Goal: Information Seeking & Learning: Learn about a topic

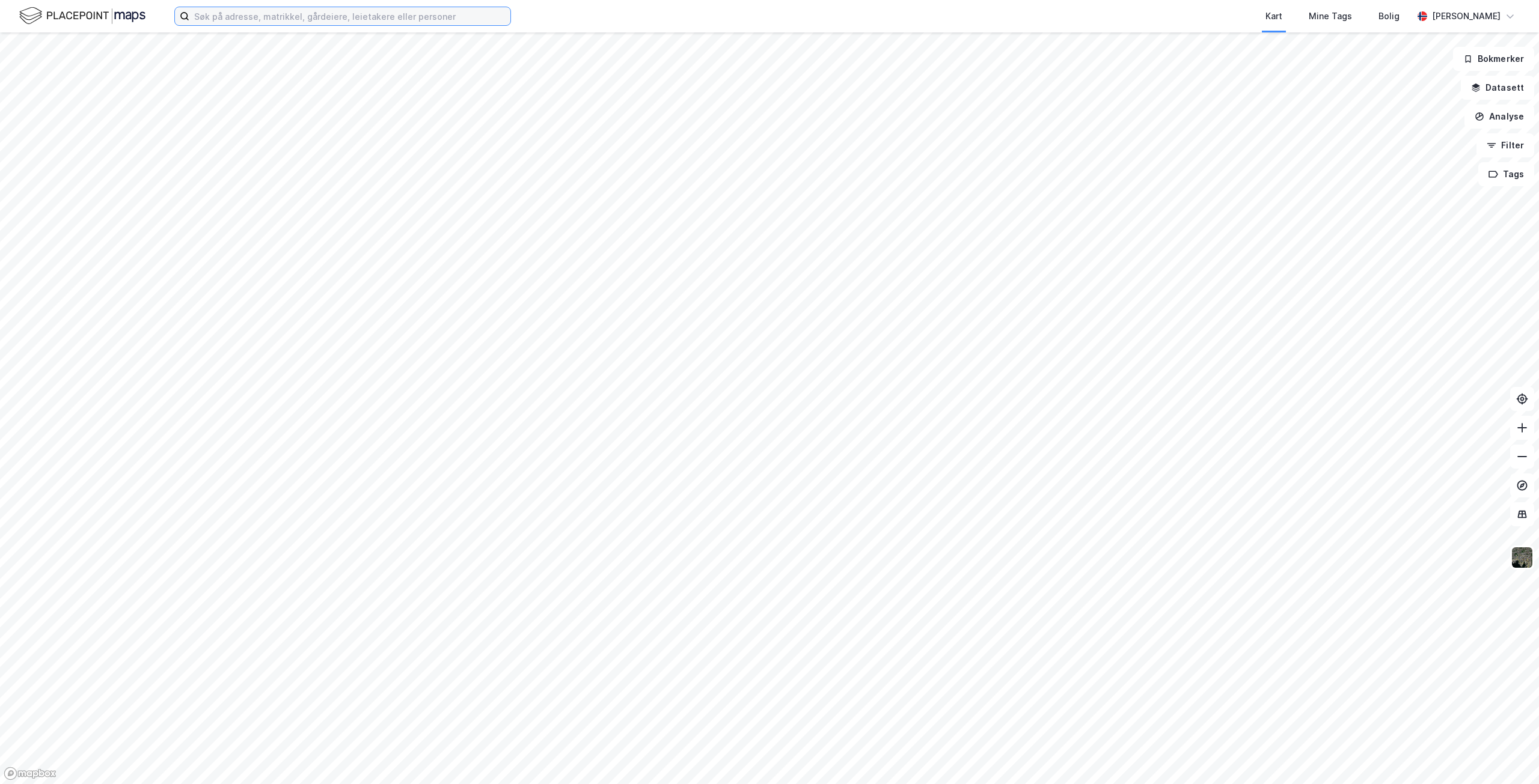
click at [316, 15] on input at bounding box center [350, 15] width 321 height 18
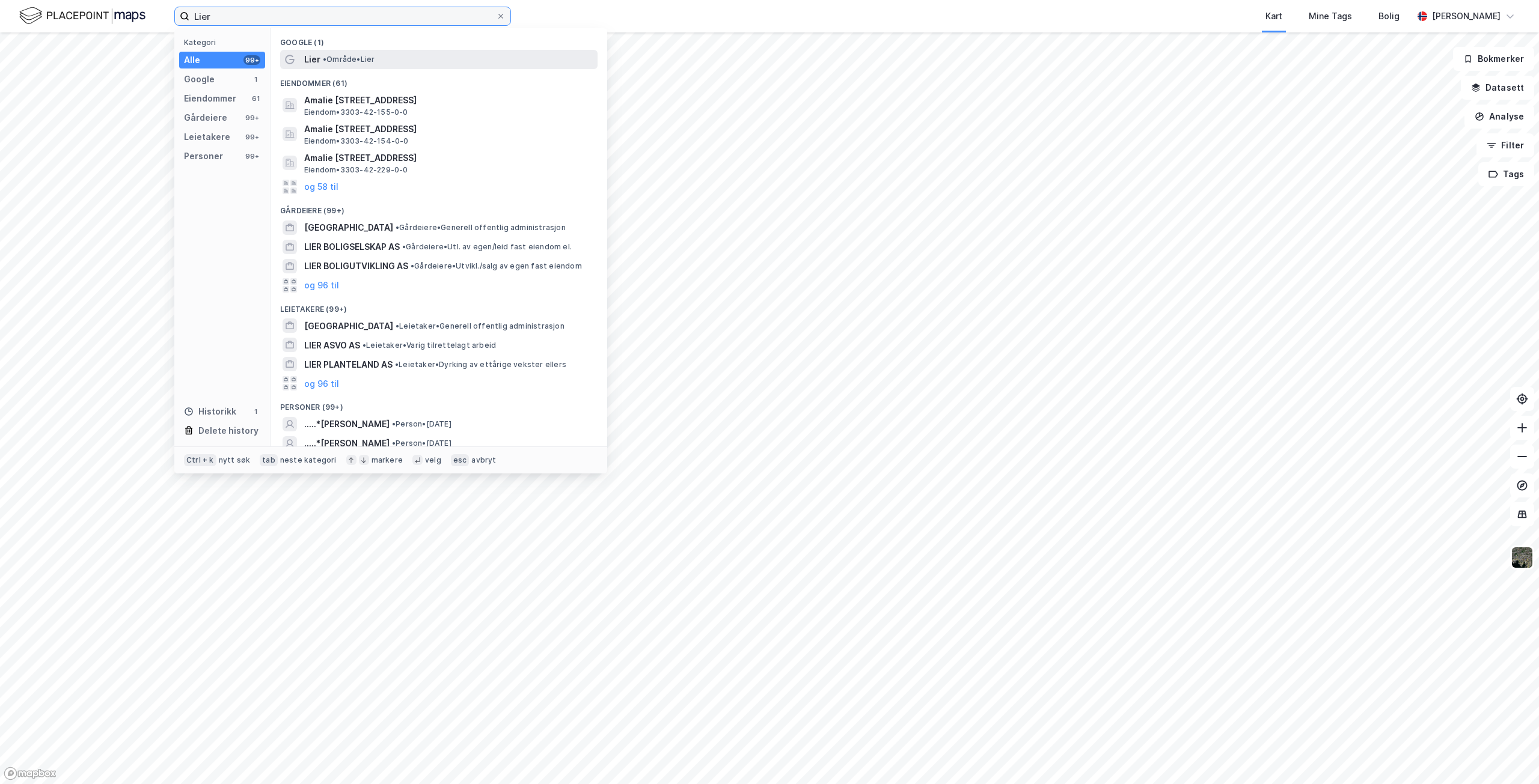
type input "Lier"
click at [323, 61] on span "•" at bounding box center [324, 59] width 4 height 9
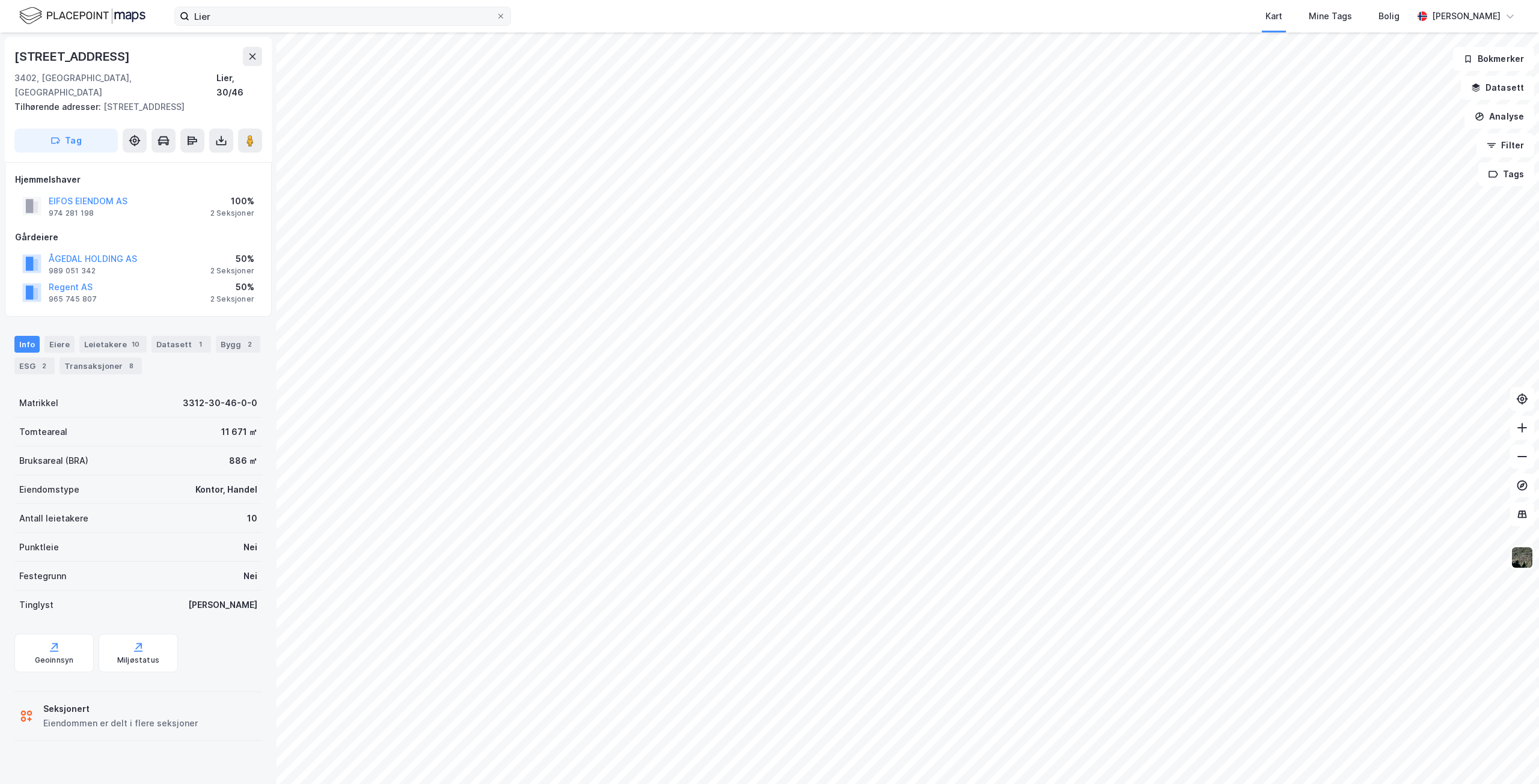
drag, startPoint x: 502, startPoint y: 17, endPoint x: 491, endPoint y: 20, distance: 11.4
click at [502, 17] on icon at bounding box center [500, 15] width 7 height 7
click at [496, 17] on input "Lier" at bounding box center [342, 15] width 306 height 18
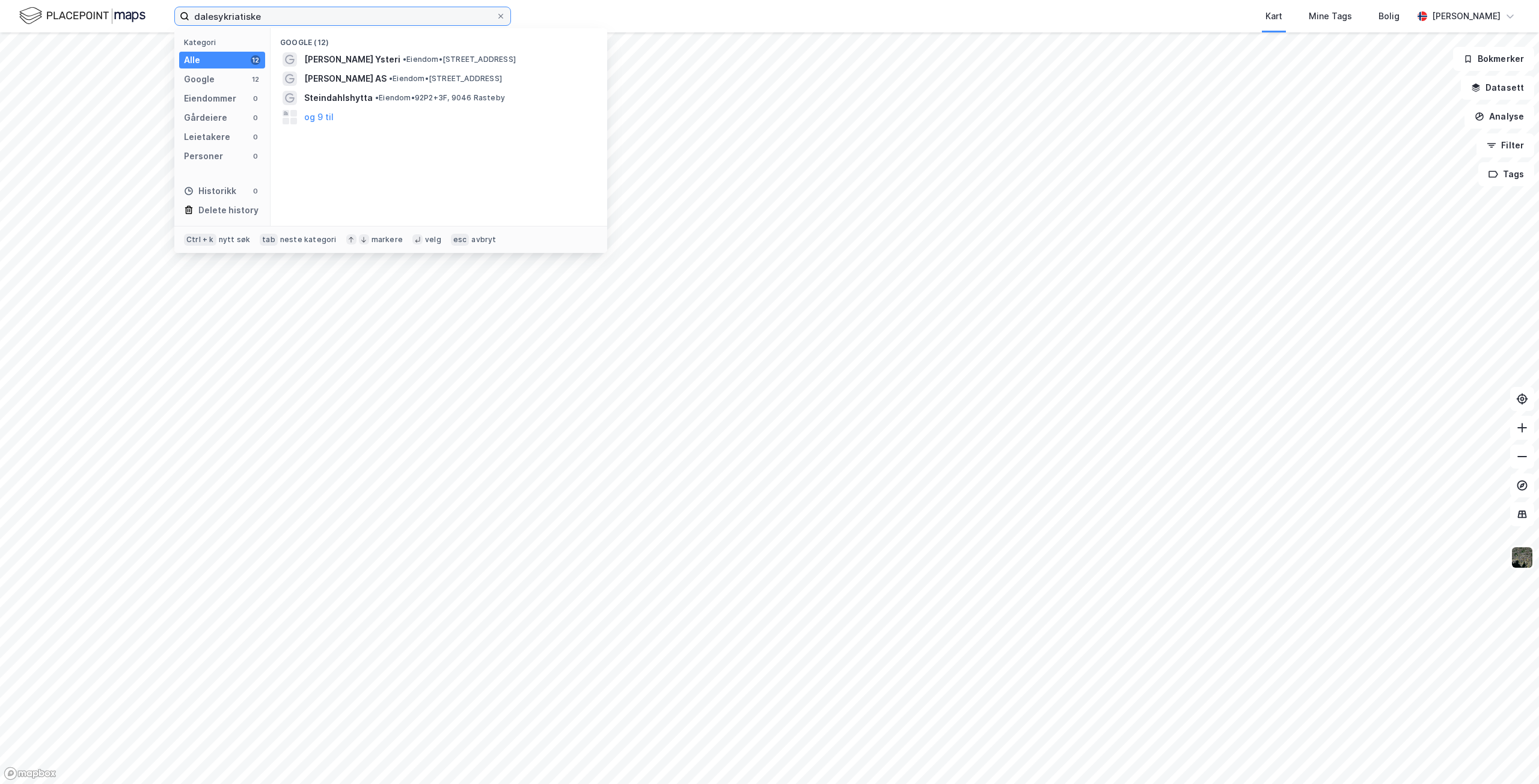
drag, startPoint x: 282, startPoint y: 18, endPoint x: 190, endPoint y: 23, distance: 92.1
click at [190, 23] on input "dalesykriatiske" at bounding box center [342, 15] width 306 height 18
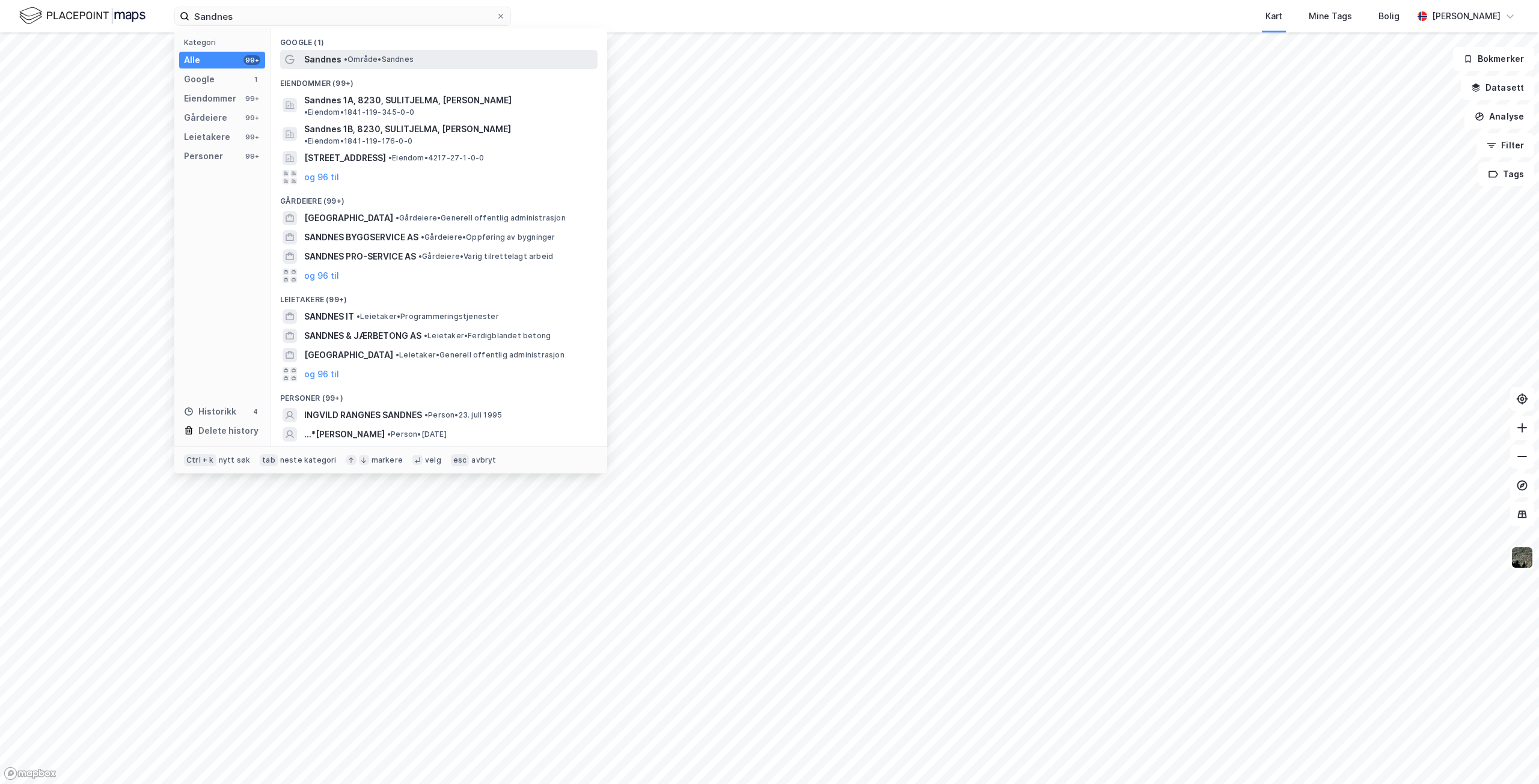
click at [355, 56] on span "• Område • [GEOGRAPHIC_DATA]" at bounding box center [379, 59] width 69 height 9
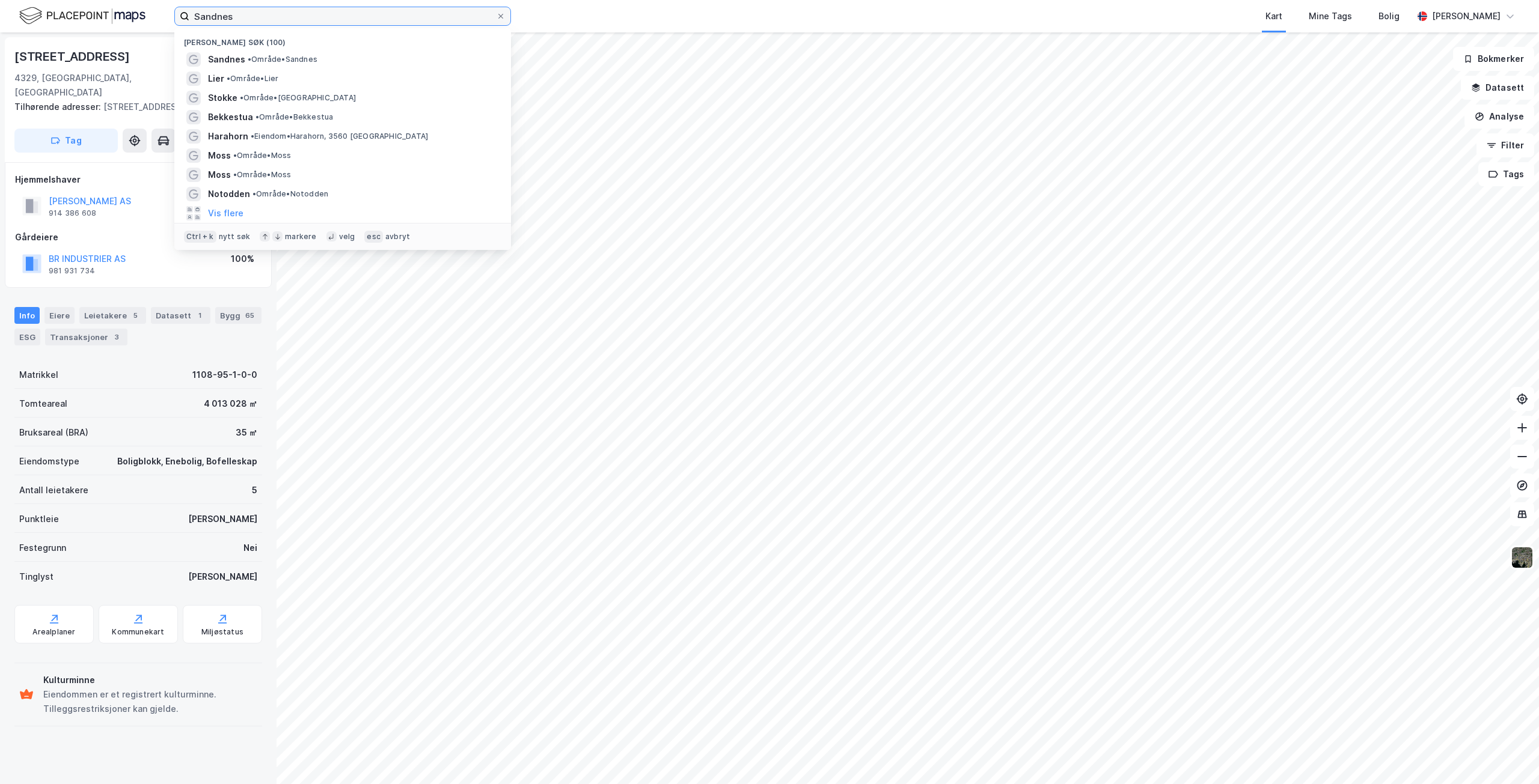
click at [280, 21] on input "Sandnes" at bounding box center [342, 15] width 306 height 18
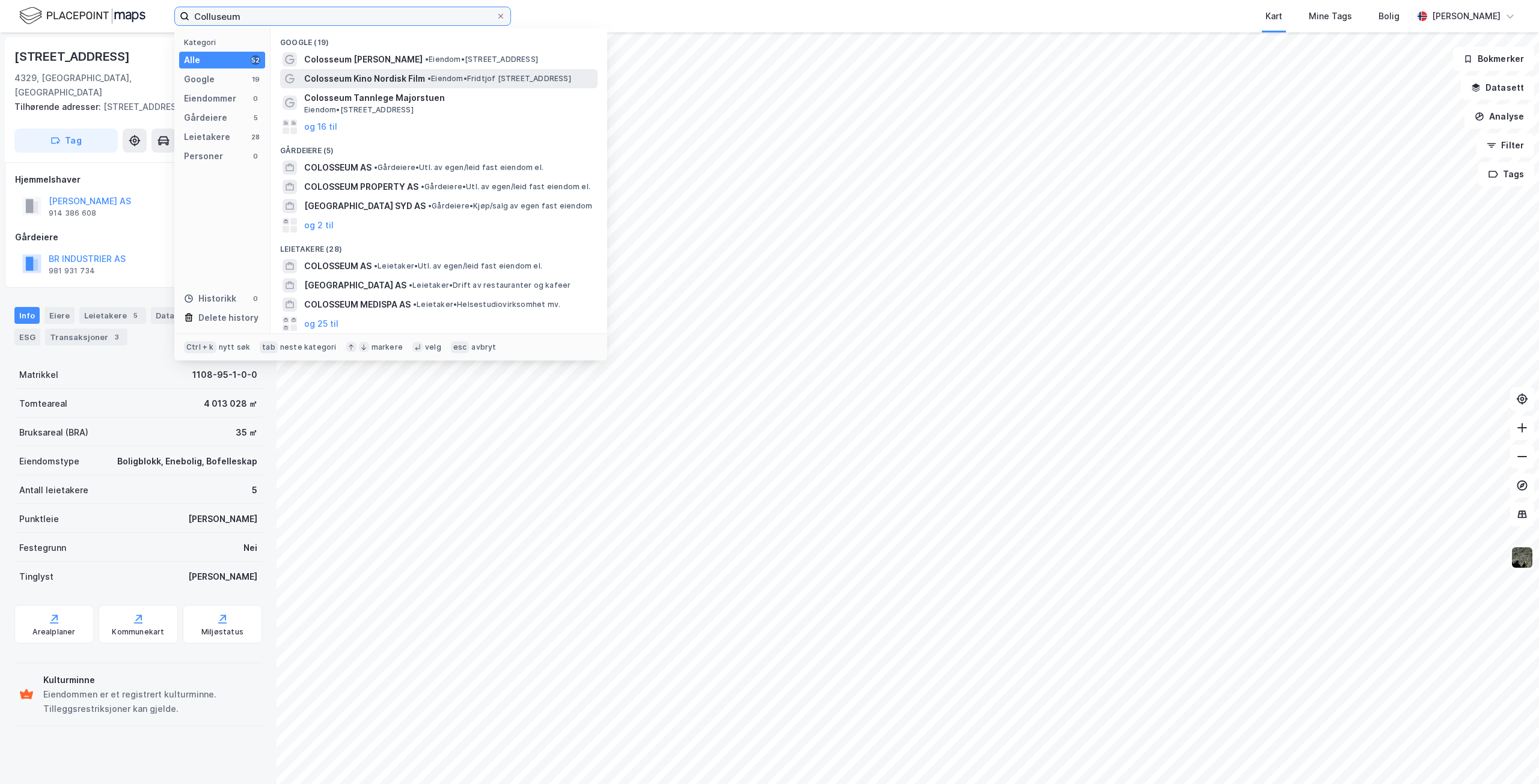
type input "Colluseum"
click at [392, 76] on span "Colosseum Kino Nordisk Film" at bounding box center [364, 79] width 121 height 15
